Goal: Information Seeking & Learning: Learn about a topic

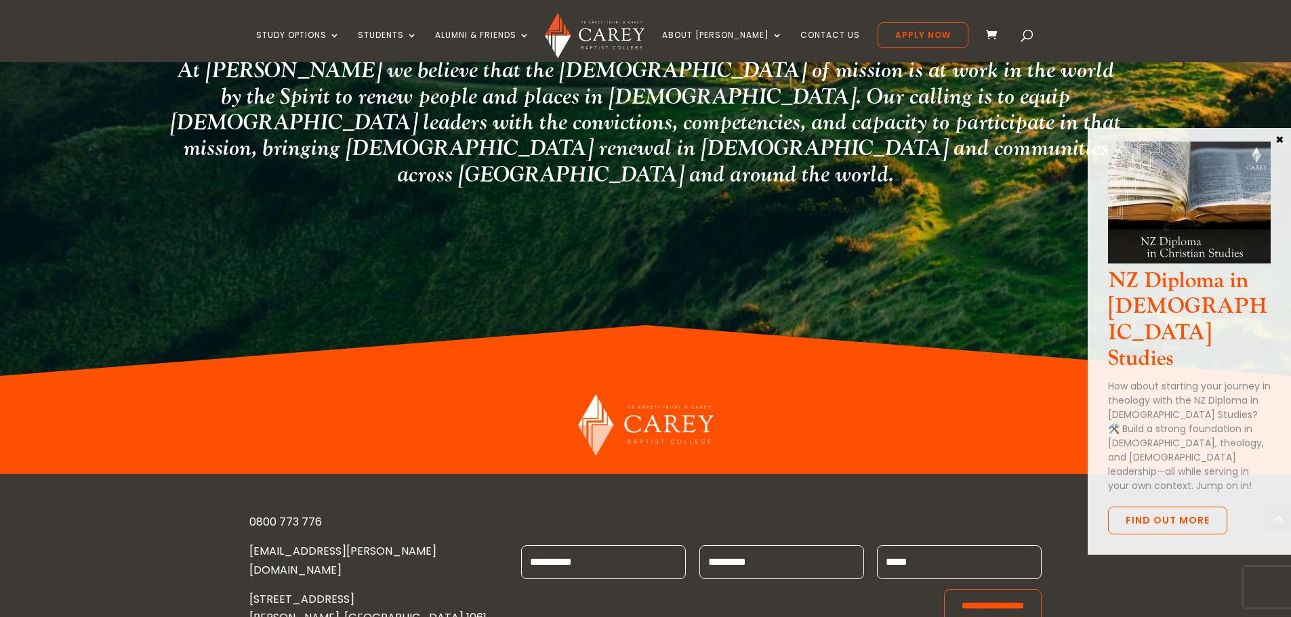
scroll to position [3518, 0]
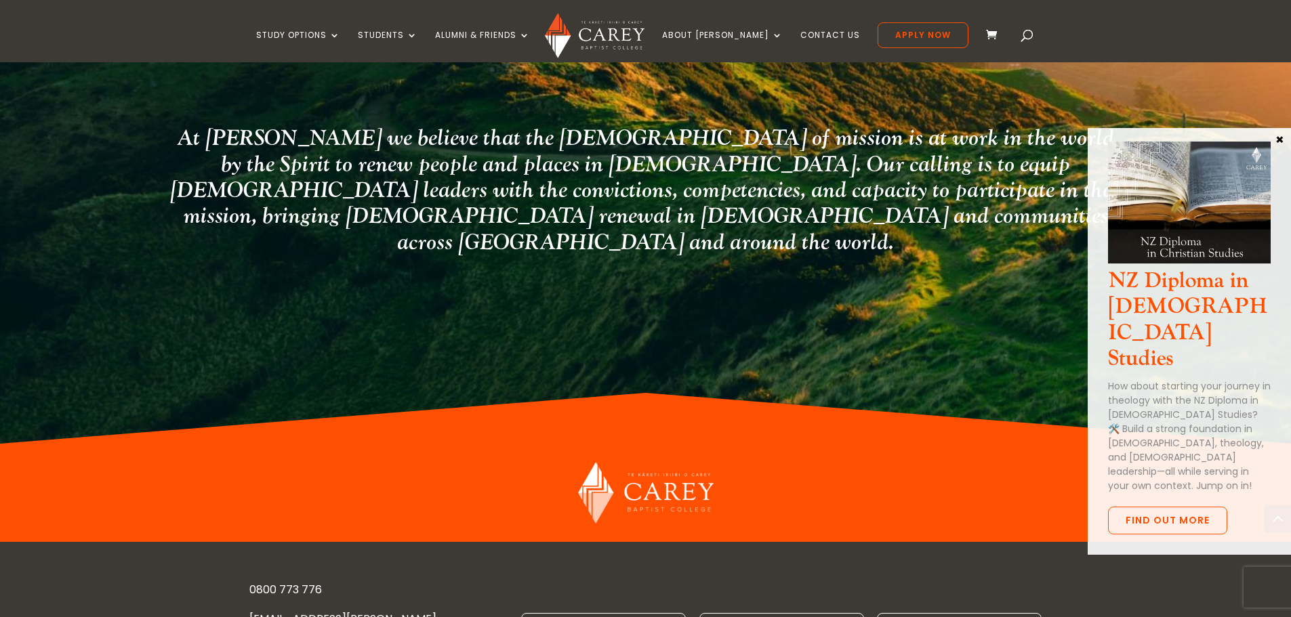
click at [1280, 138] on button "×" at bounding box center [1280, 139] width 14 height 12
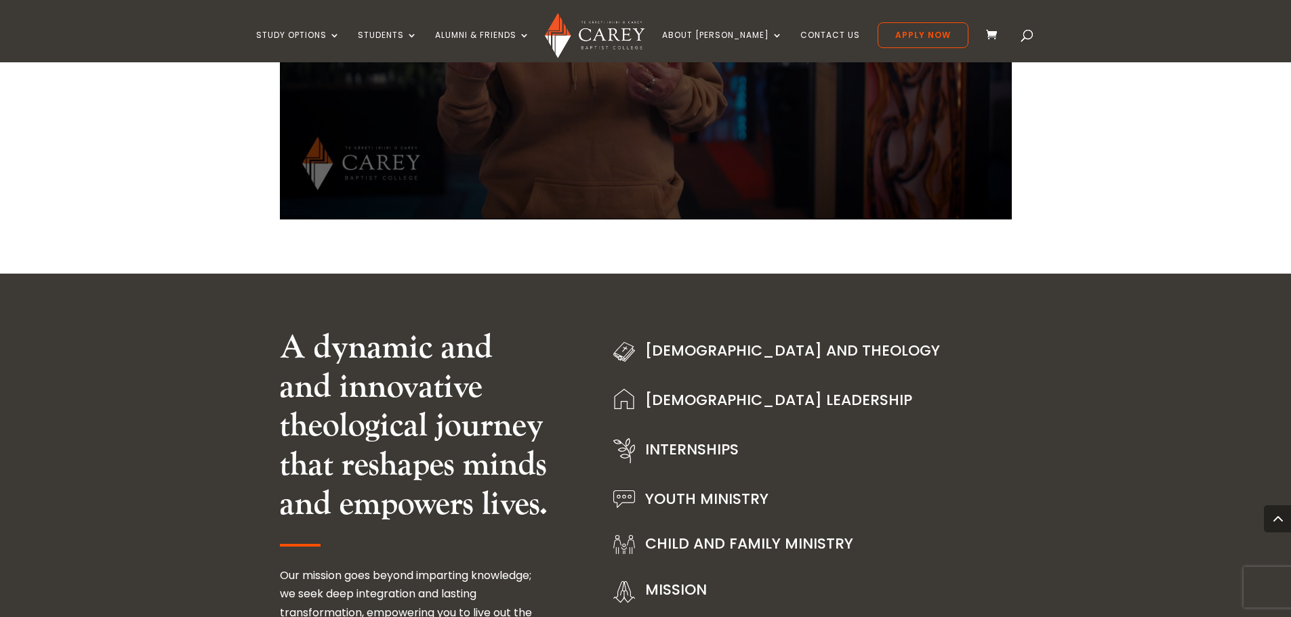
scroll to position [1146, 0]
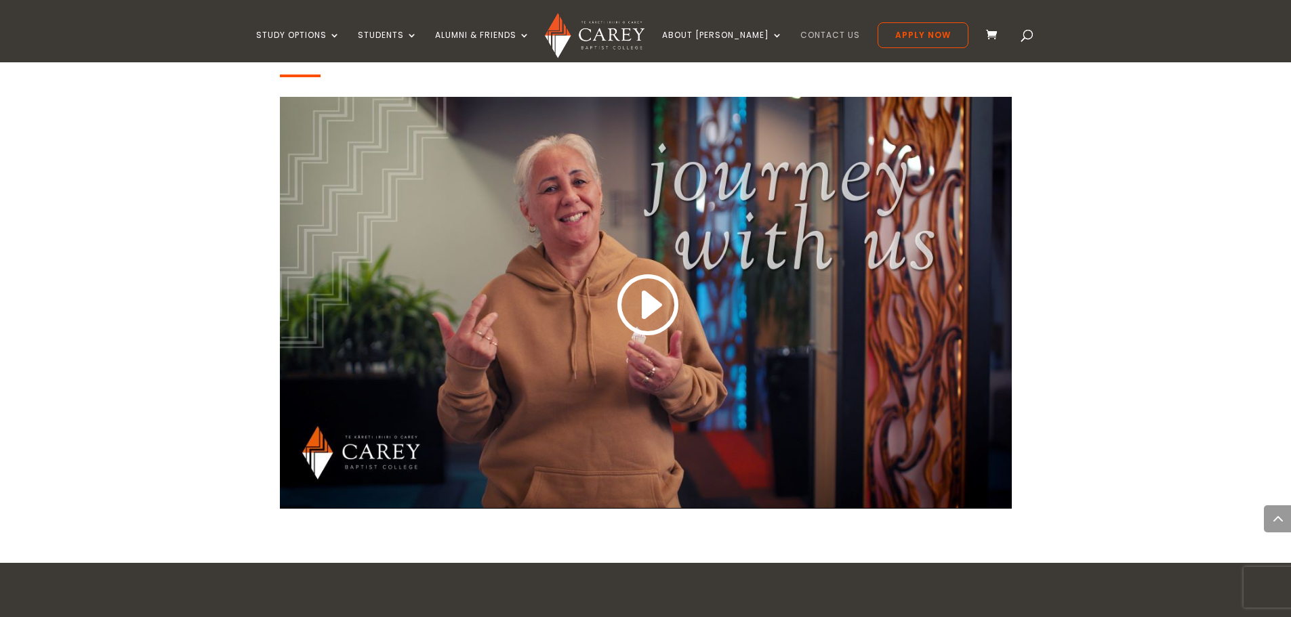
click at [800, 36] on link "Contact Us" at bounding box center [830, 46] width 60 height 32
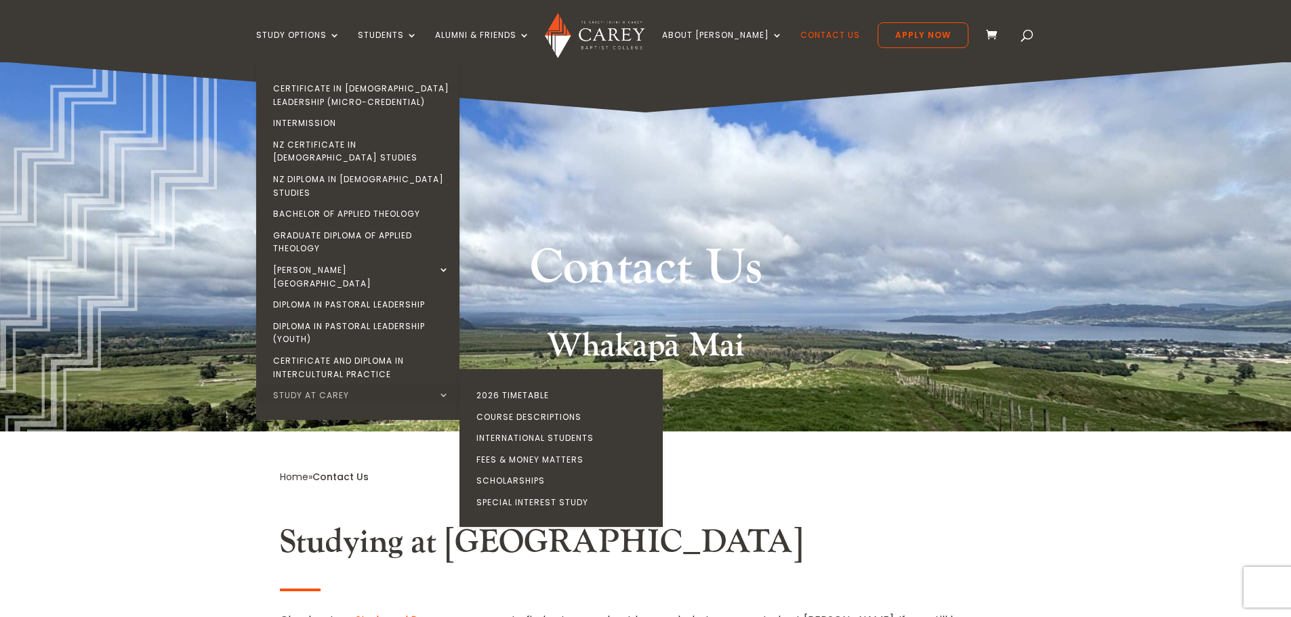
click at [357, 385] on link "Study at Carey" at bounding box center [361, 396] width 203 height 22
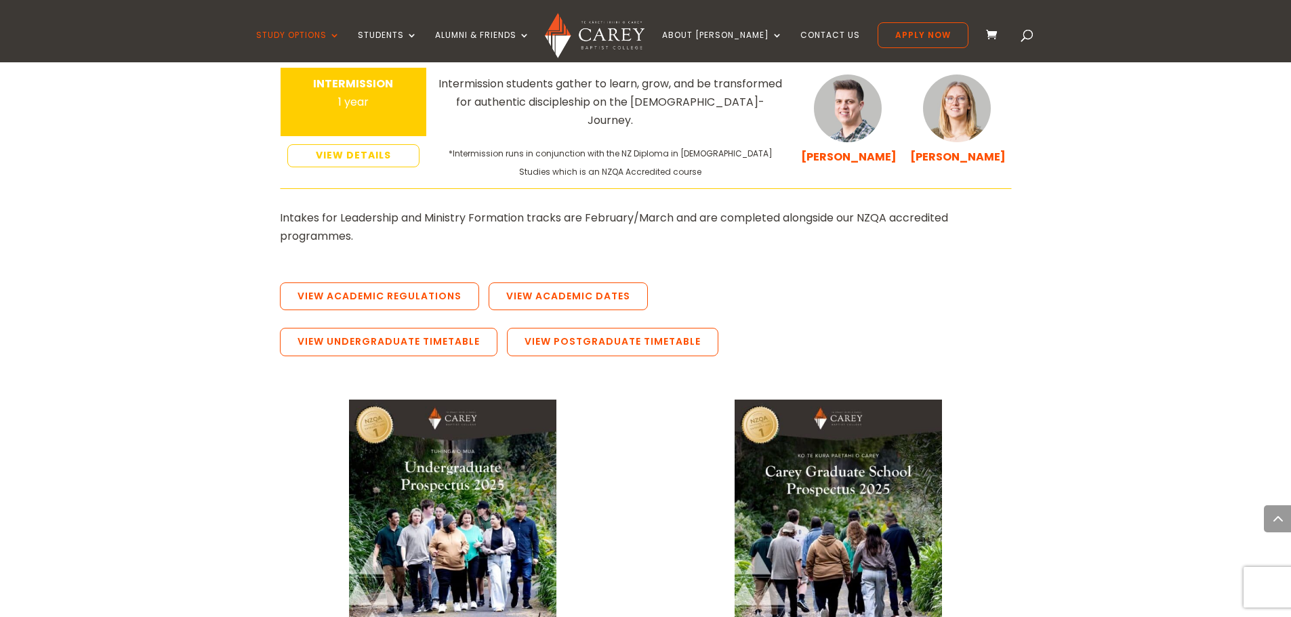
scroll to position [2575, 0]
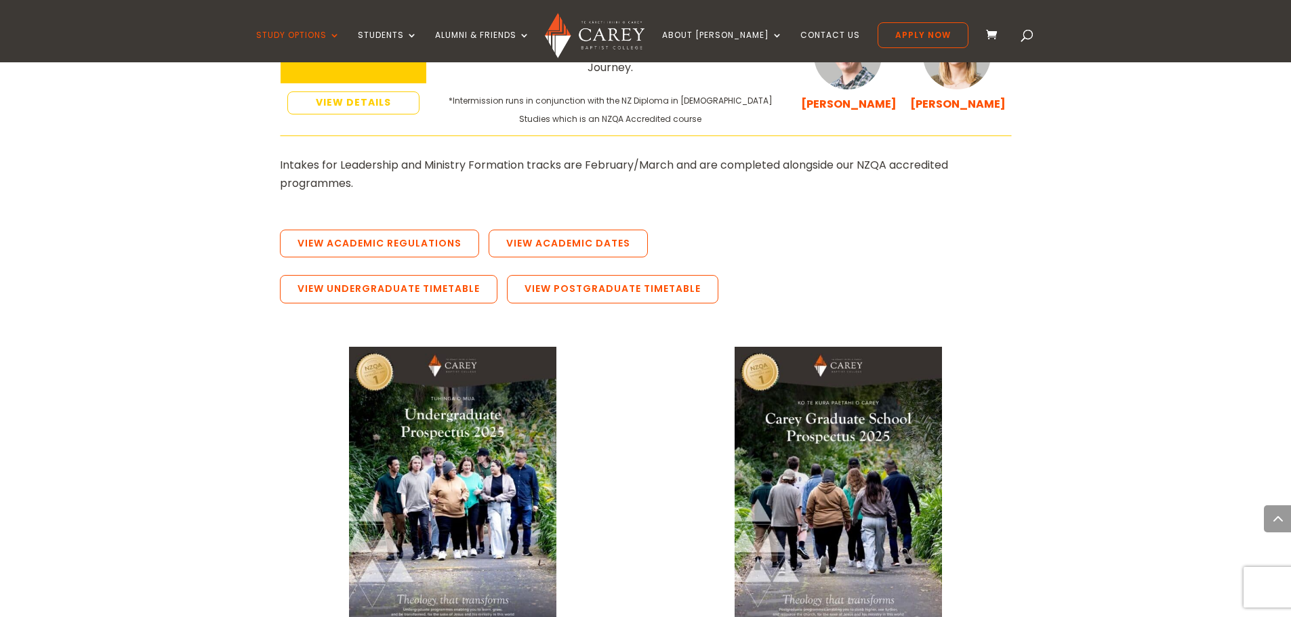
click at [488, 365] on img at bounding box center [452, 493] width 207 height 293
click at [838, 347] on img at bounding box center [838, 493] width 207 height 293
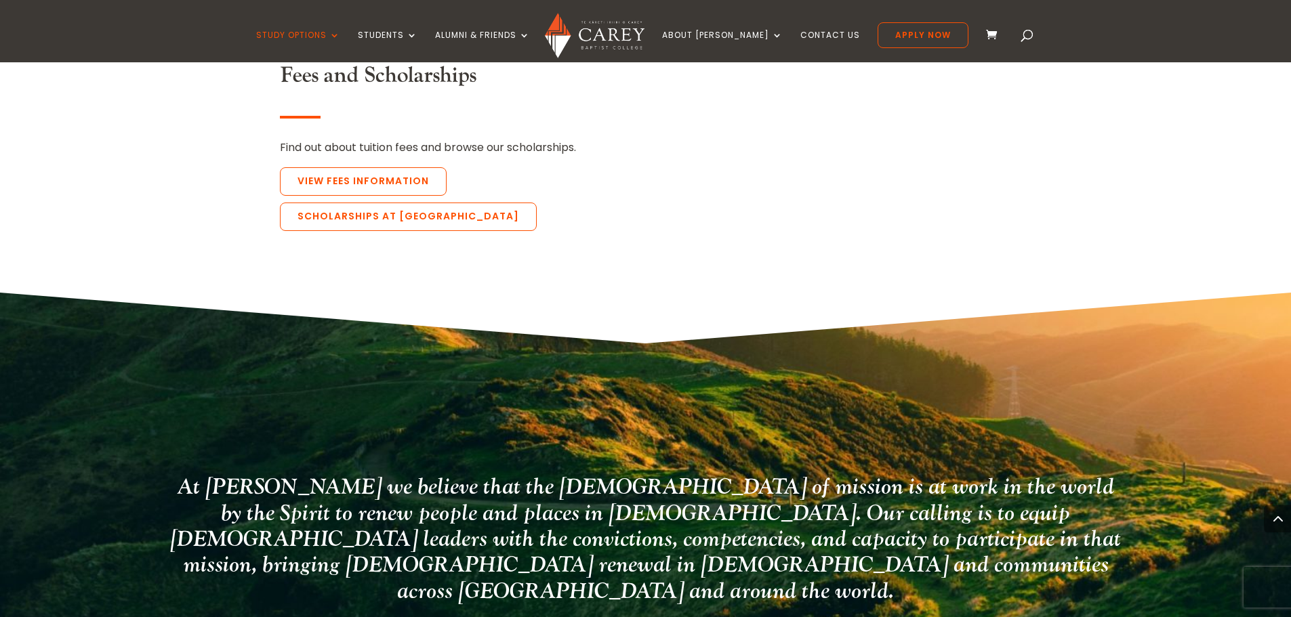
scroll to position [3185, 0]
